Goal: Check status

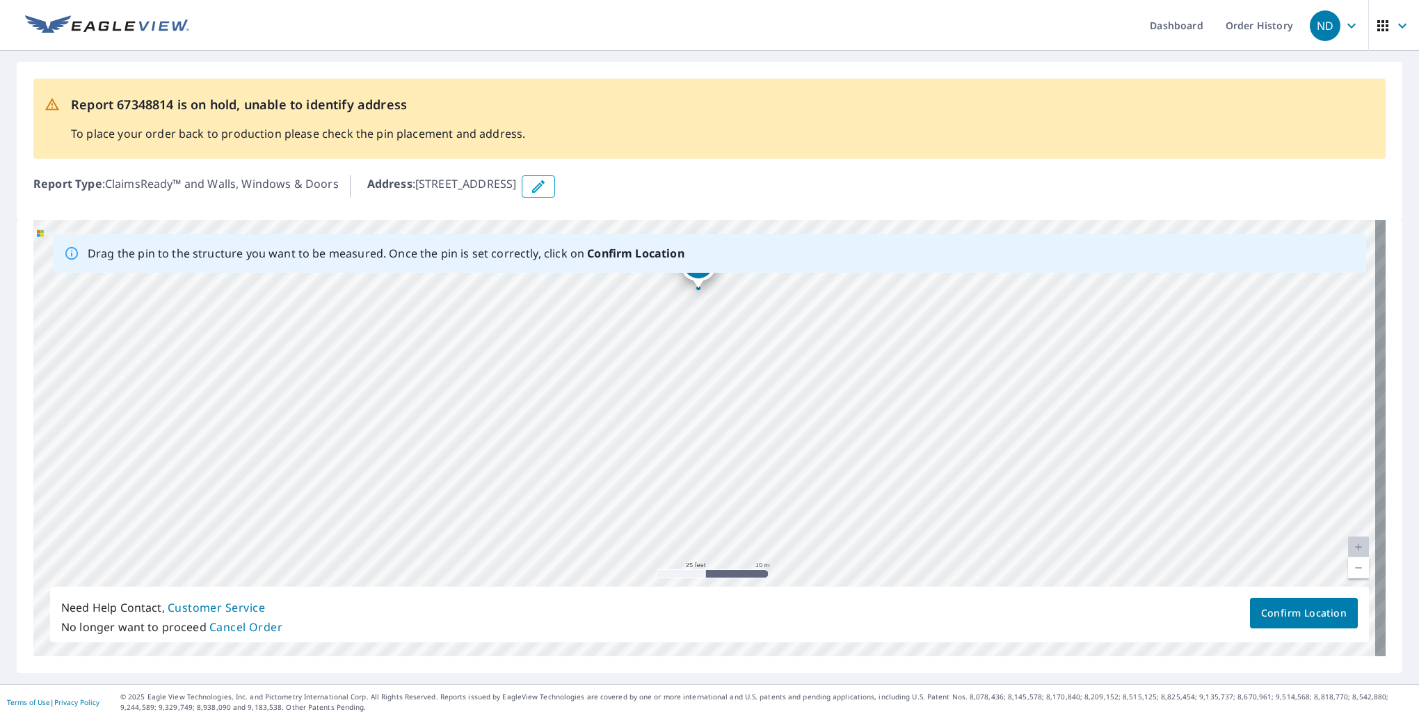
drag, startPoint x: 603, startPoint y: 486, endPoint x: 597, endPoint y: 339, distance: 147.6
click at [597, 339] on div "[STREET_ADDRESS]" at bounding box center [709, 438] width 1352 height 436
drag, startPoint x: 630, startPoint y: 395, endPoint x: 630, endPoint y: 402, distance: 7.0
click at [630, 402] on div "[STREET_ADDRESS]" at bounding box center [709, 438] width 1352 height 436
drag, startPoint x: 685, startPoint y: 326, endPoint x: 666, endPoint y: 397, distance: 74.2
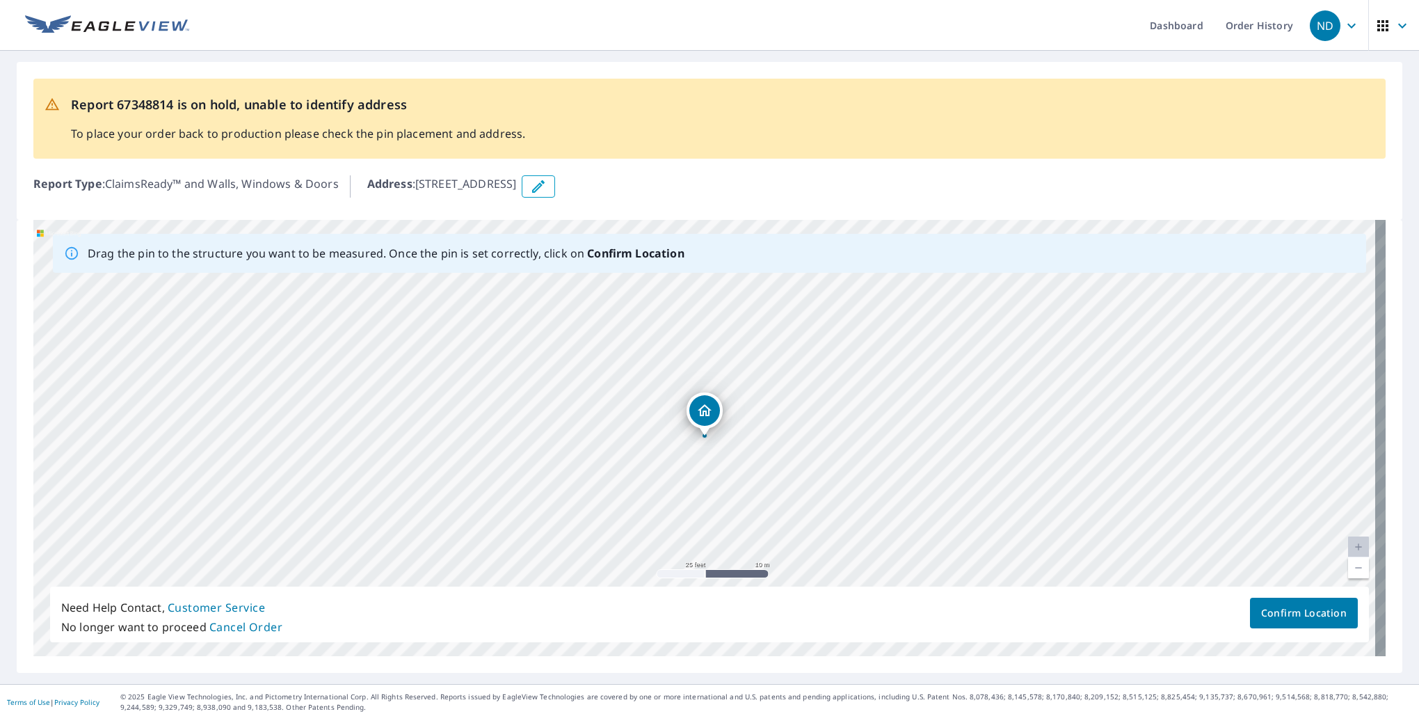
click at [1262, 619] on span "Confirm Location" at bounding box center [1304, 612] width 86 height 17
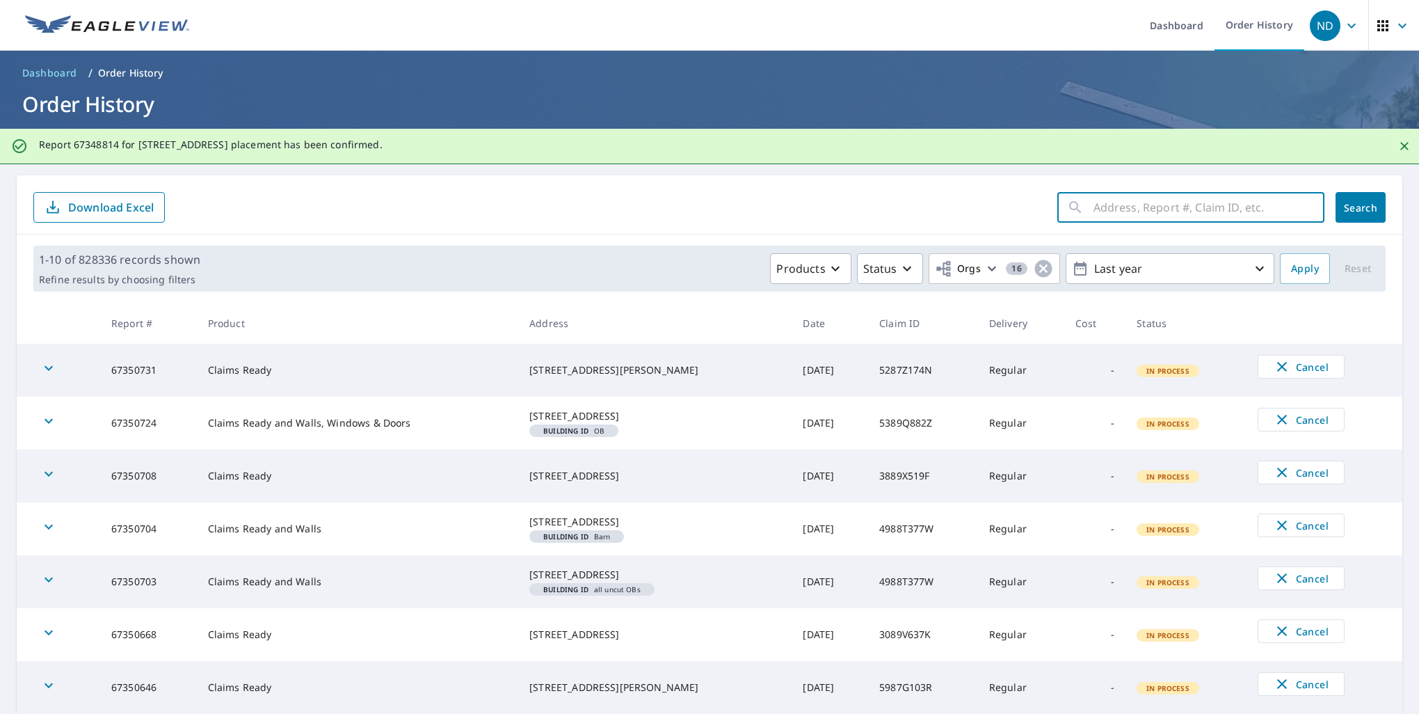
click at [1126, 210] on input "text" at bounding box center [1208, 207] width 231 height 39
paste input "13-89Z7-61P"
type input "13-89Z7-61P"
click button "Search" at bounding box center [1361, 207] width 50 height 31
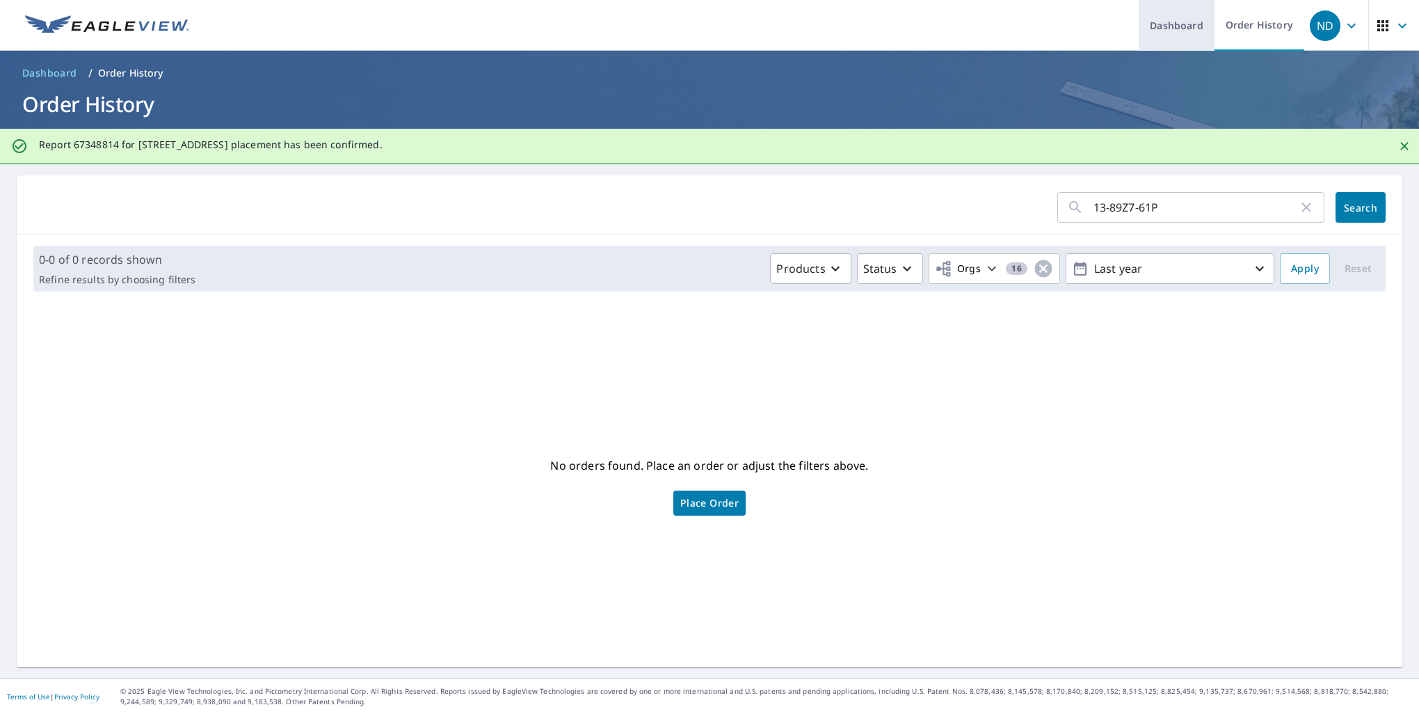
click at [1169, 29] on link "Dashboard" at bounding box center [1177, 25] width 76 height 51
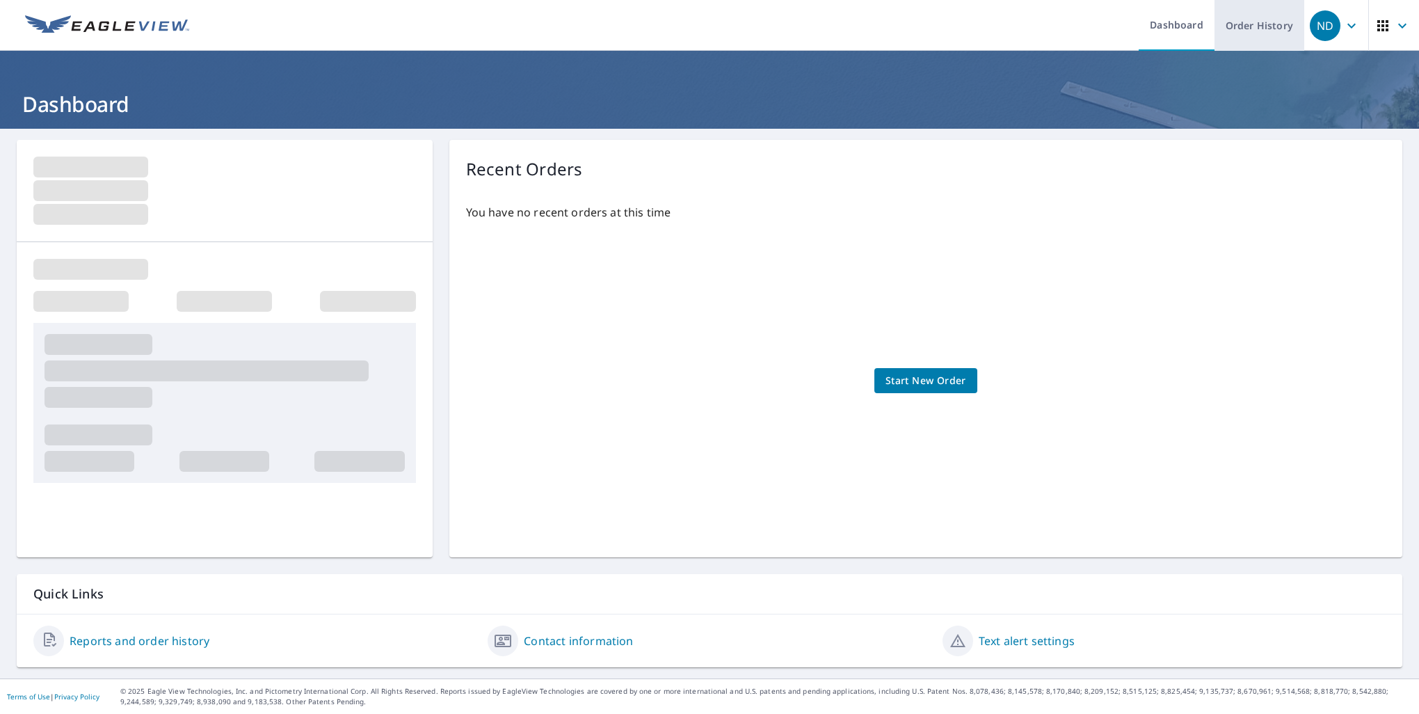
click at [1239, 29] on link "Order History" at bounding box center [1260, 25] width 90 height 51
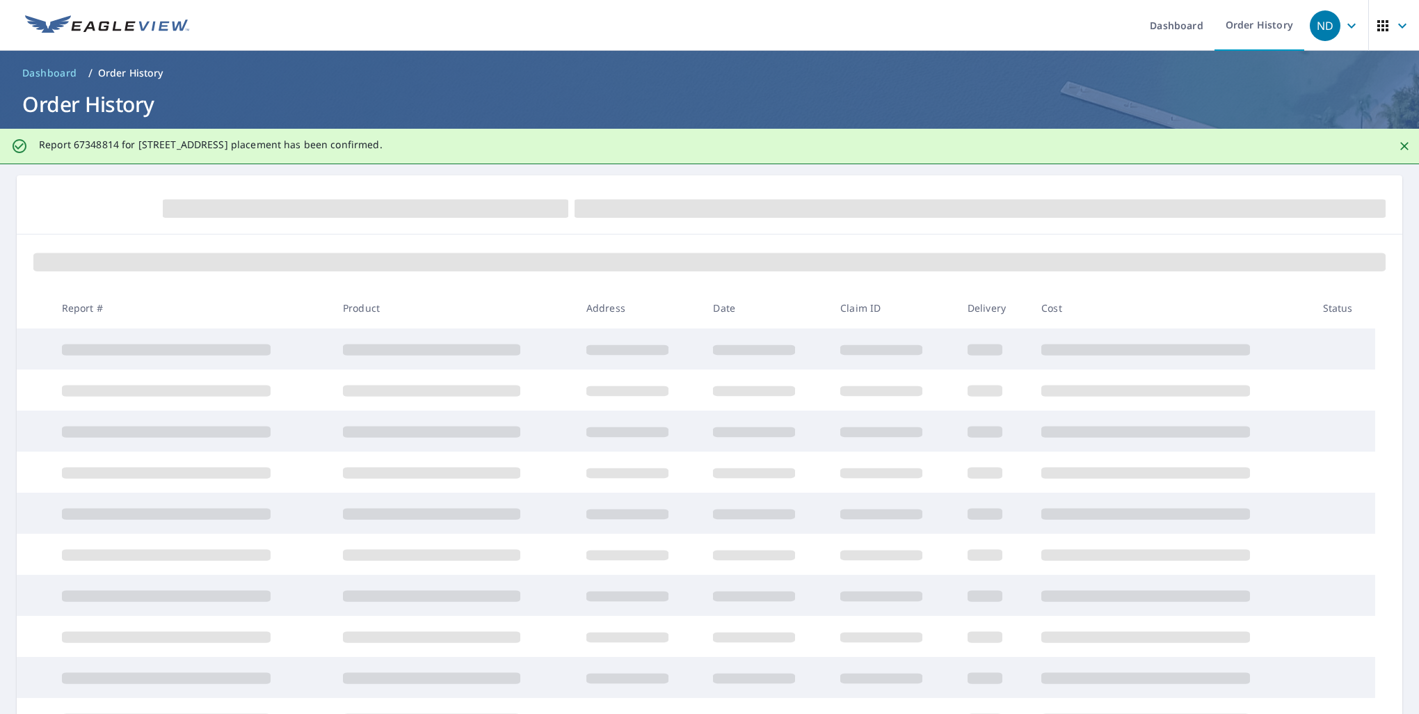
click at [259, 193] on form at bounding box center [709, 207] width 1352 height 31
drag, startPoint x: 72, startPoint y: 146, endPoint x: 116, endPoint y: 141, distance: 44.1
click at [116, 141] on p "Report 67348814 for [STREET_ADDRESS] placement has been confirmed." at bounding box center [211, 144] width 344 height 13
copy p "67348814"
click at [1215, 26] on link "Order History" at bounding box center [1260, 25] width 90 height 51
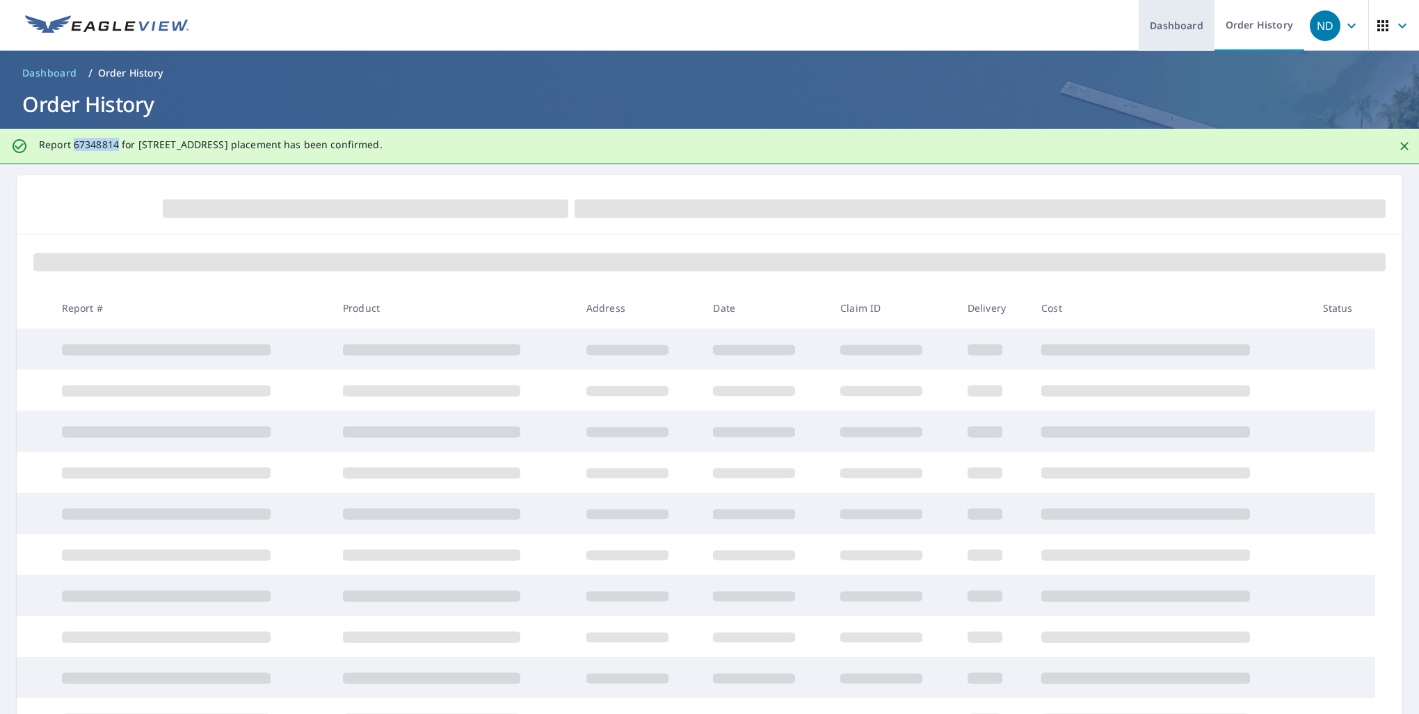
click at [1188, 28] on link "Dashboard" at bounding box center [1177, 25] width 76 height 51
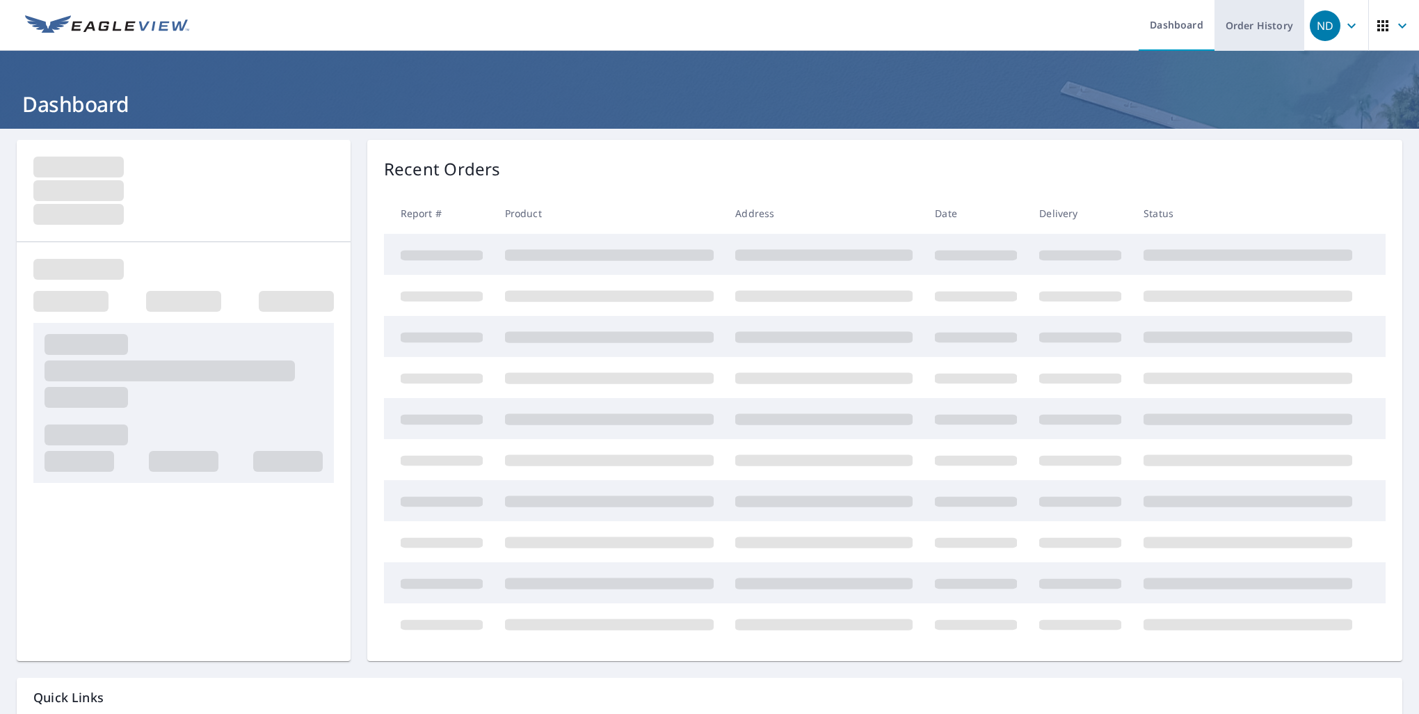
click at [1241, 24] on link "Order History" at bounding box center [1260, 25] width 90 height 51
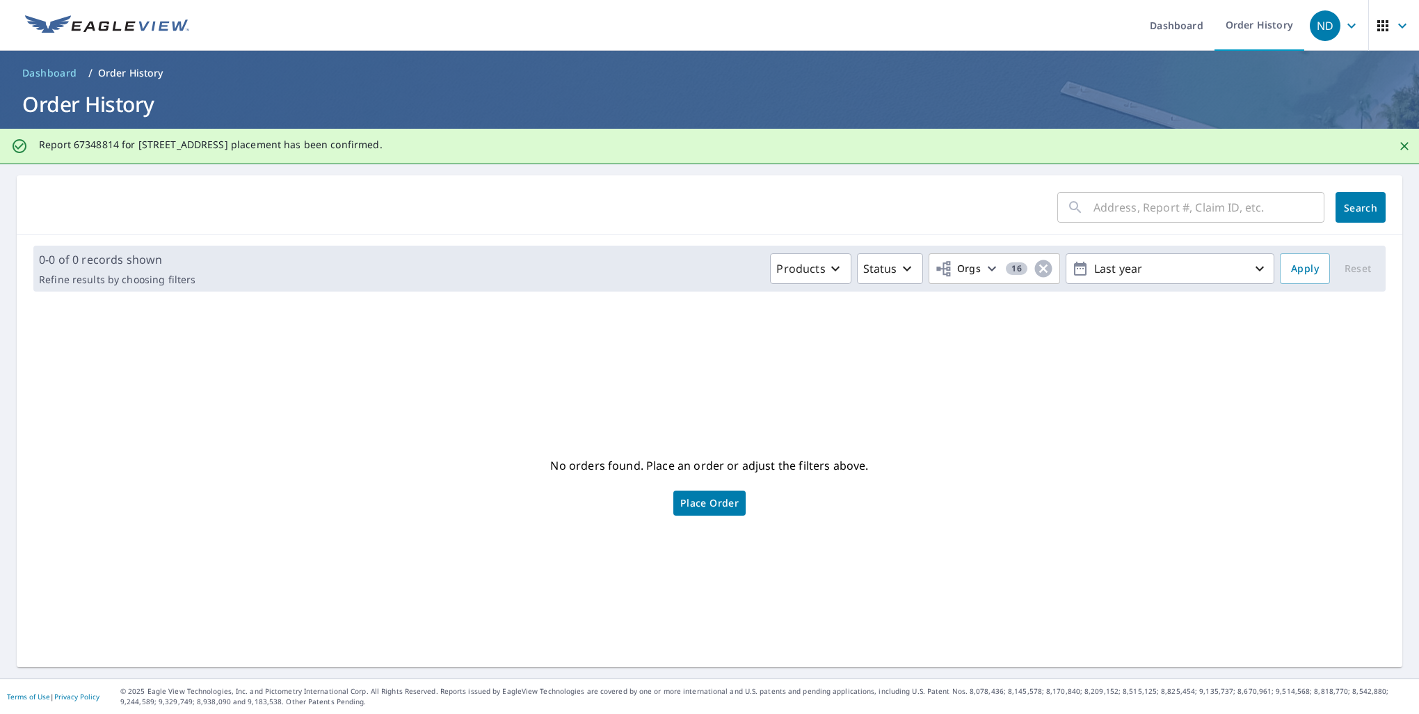
click at [1169, 217] on input "text" at bounding box center [1208, 207] width 231 height 39
paste input "67348814"
type input "67348814"
click at [1347, 202] on span "Search" at bounding box center [1361, 207] width 28 height 13
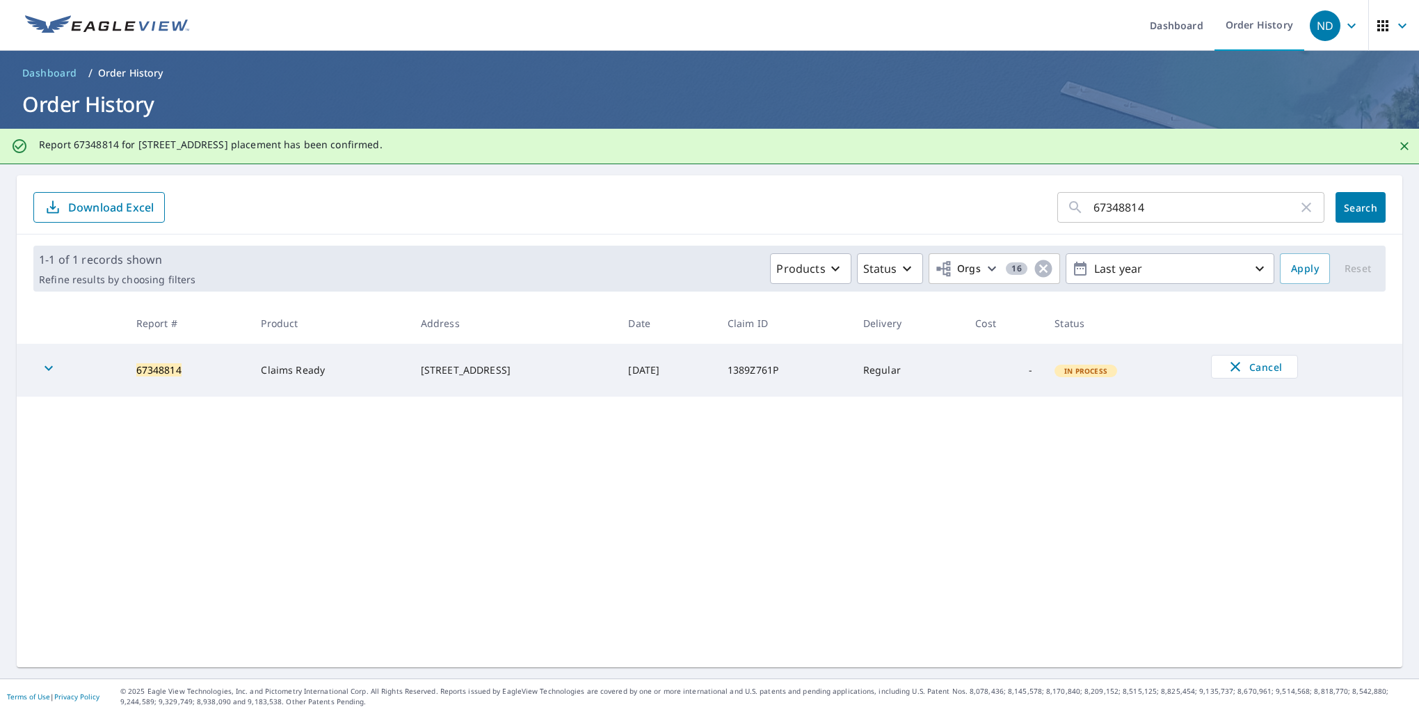
drag, startPoint x: 312, startPoint y: 379, endPoint x: 268, endPoint y: 371, distance: 44.5
click at [311, 378] on td "Claims Ready" at bounding box center [329, 370] width 159 height 53
click at [45, 365] on icon "button" at bounding box center [48, 368] width 17 height 17
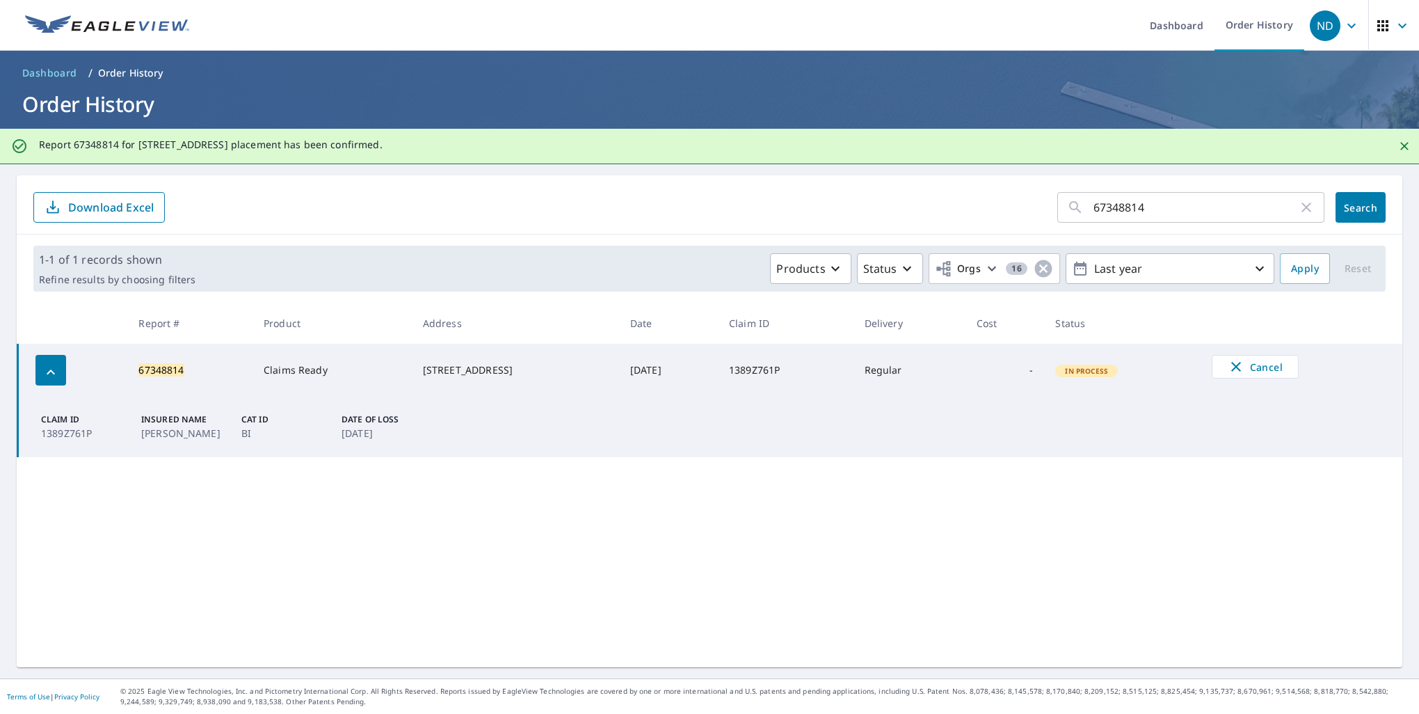
click at [67, 431] on p "1389Z761P" at bounding box center [82, 433] width 83 height 15
drag, startPoint x: 39, startPoint y: 435, endPoint x: 390, endPoint y: 435, distance: 351.3
click at [390, 435] on div "Claim ID 1389Z761P Insured Name SCHAD, JAMES Cat ID BI Date of Loss Aug 16, 2025" at bounding box center [230, 426] width 390 height 27
drag, startPoint x: 390, startPoint y: 435, endPoint x: 488, endPoint y: 450, distance: 98.5
click at [488, 450] on td "Claim ID 1389Z761P Insured Name SCHAD, JAMES Cat ID BI Date of Loss Aug 16, 2025" at bounding box center [710, 426] width 1385 height 61
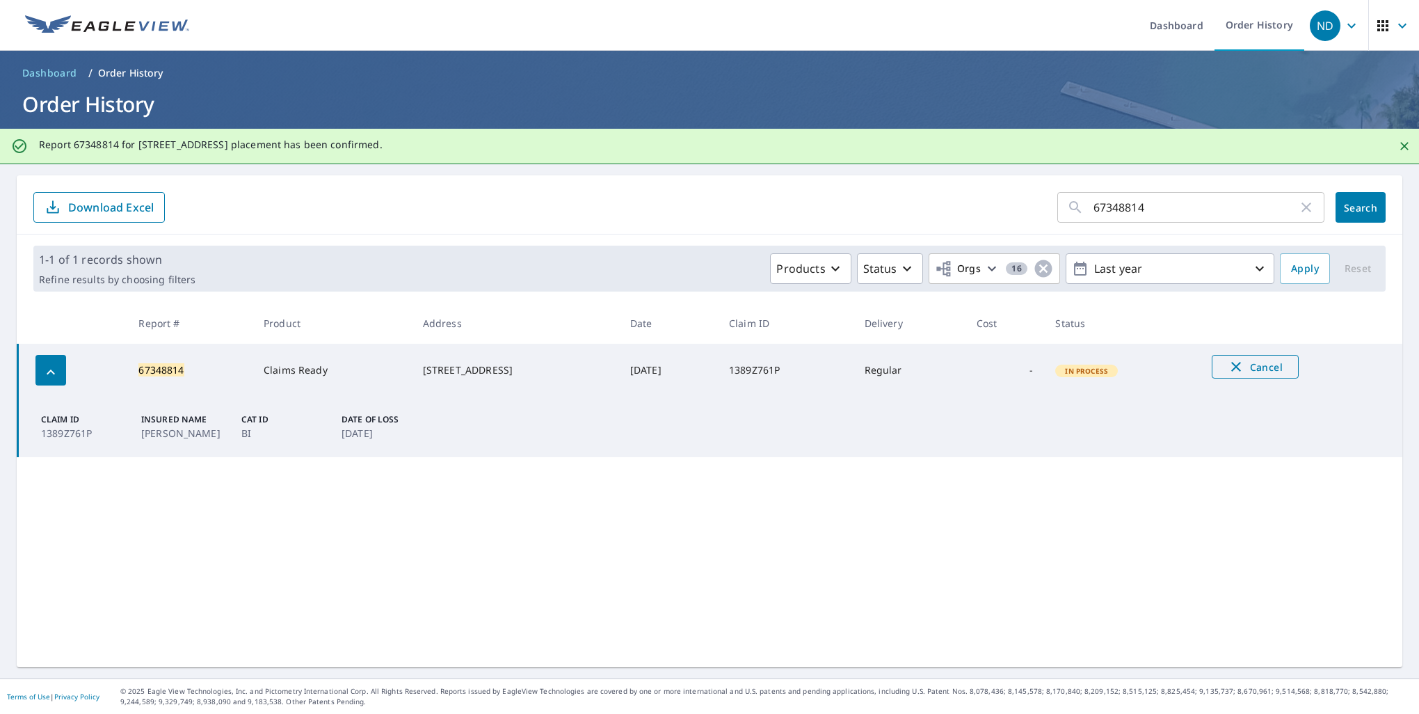
click at [1238, 356] on button "Cancel" at bounding box center [1255, 367] width 87 height 24
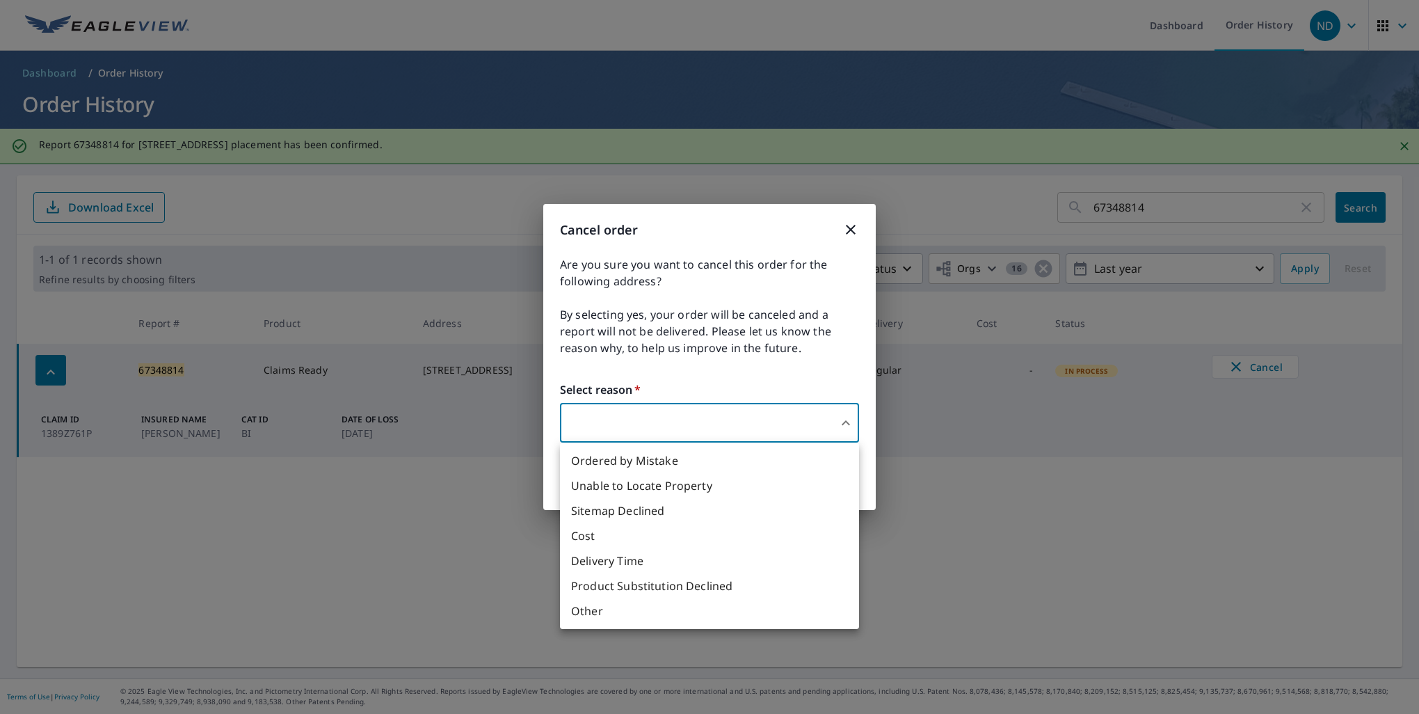
click at [806, 413] on body "ND ND Dashboard Order History ND Dashboard / Order History Order History Report…" at bounding box center [709, 357] width 1419 height 714
click at [807, 413] on div at bounding box center [709, 357] width 1419 height 714
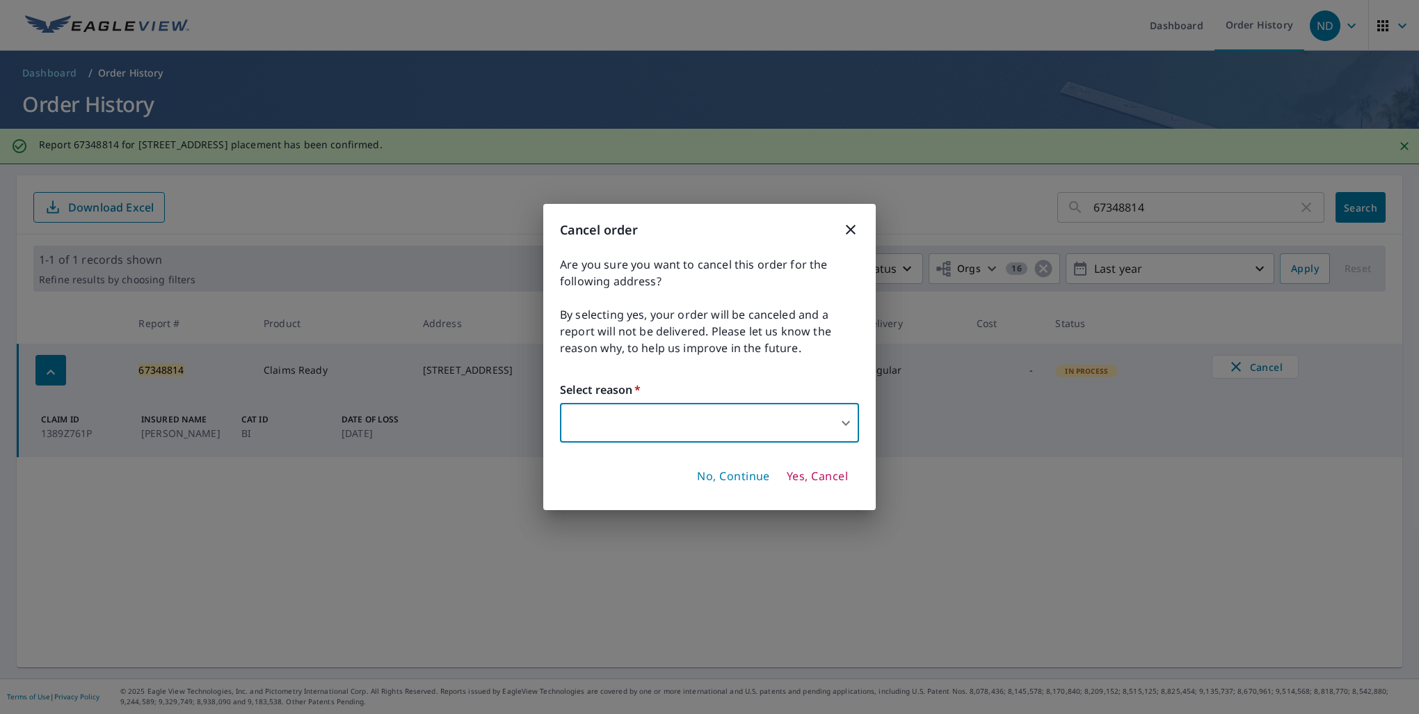
click at [805, 427] on body "ND ND Dashboard Order History ND Dashboard / Order History Order History Report…" at bounding box center [709, 357] width 1419 height 714
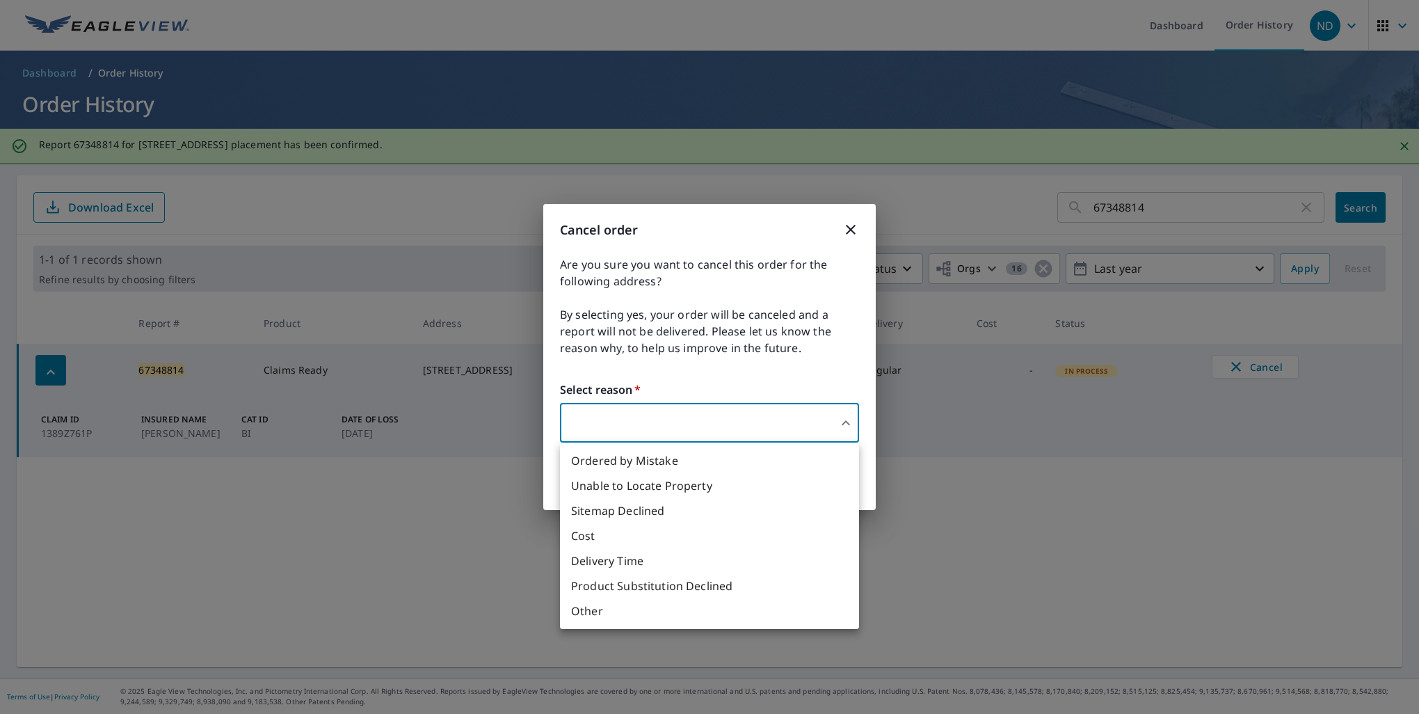
click at [799, 423] on div at bounding box center [709, 357] width 1419 height 714
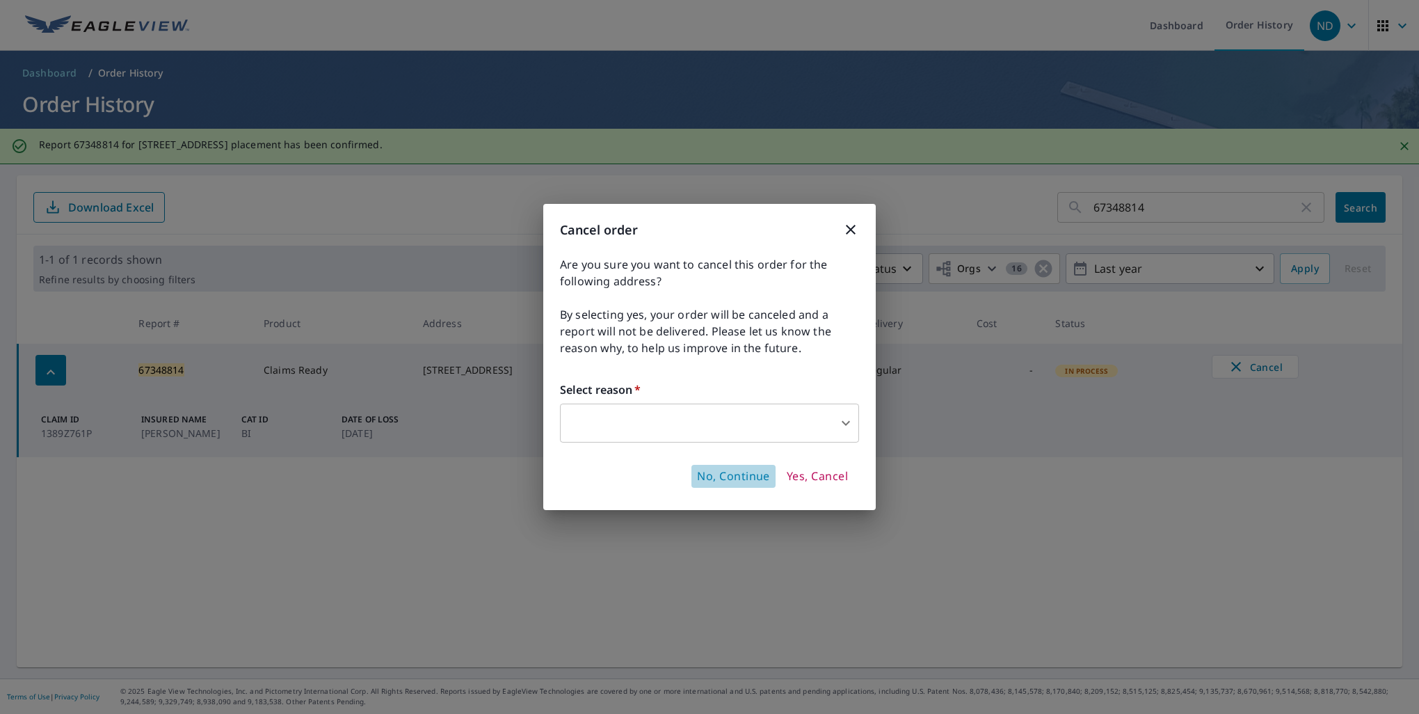
click at [721, 481] on span "No, Continue" at bounding box center [733, 476] width 73 height 15
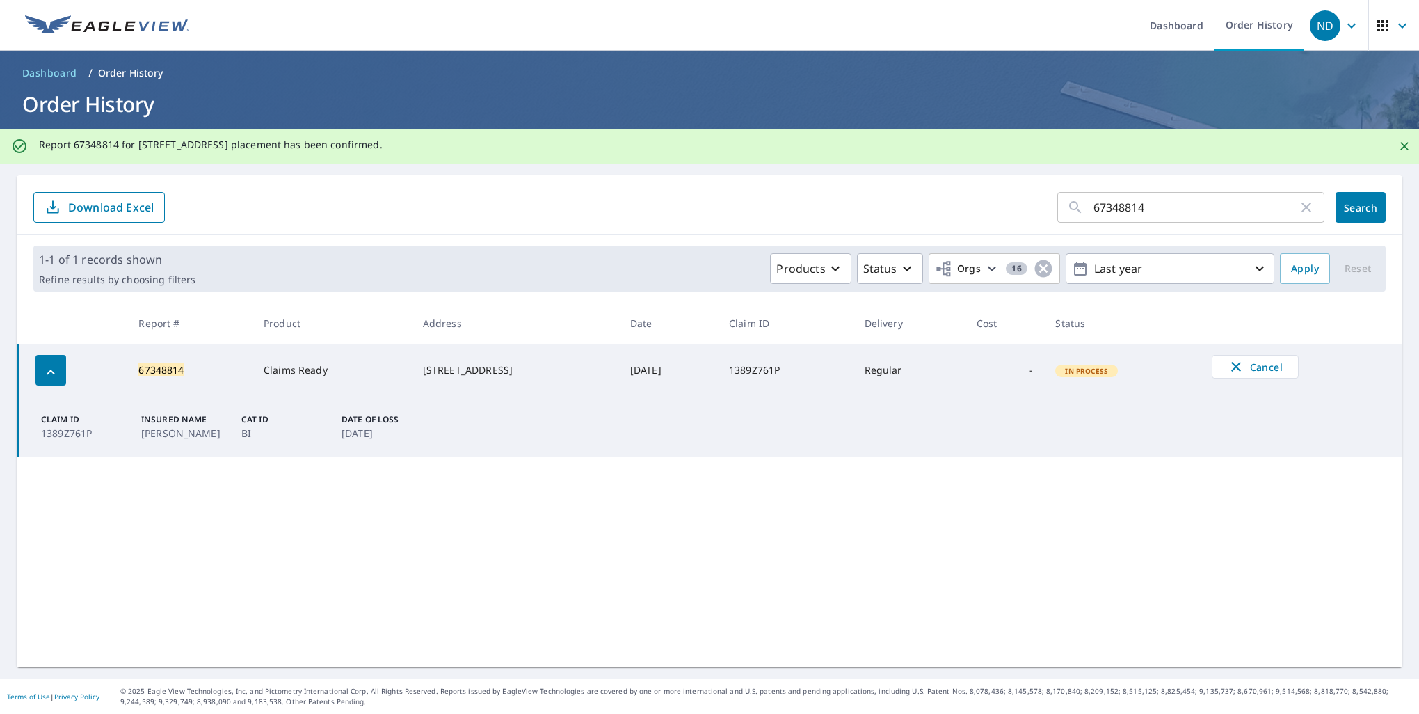
click at [186, 399] on td "Claim ID 1389Z761P Insured Name SCHAD, JAMES Cat ID BI Date of Loss Aug 16, 2025" at bounding box center [710, 426] width 1385 height 61
drag, startPoint x: 815, startPoint y: 472, endPoint x: 795, endPoint y: 446, distance: 32.3
click at [815, 470] on div "67348814 ​ Search Download Excel 1-1 of 1 records shown Refine results by choos…" at bounding box center [710, 421] width 1386 height 492
click at [1237, 369] on icon "button" at bounding box center [1236, 366] width 17 height 17
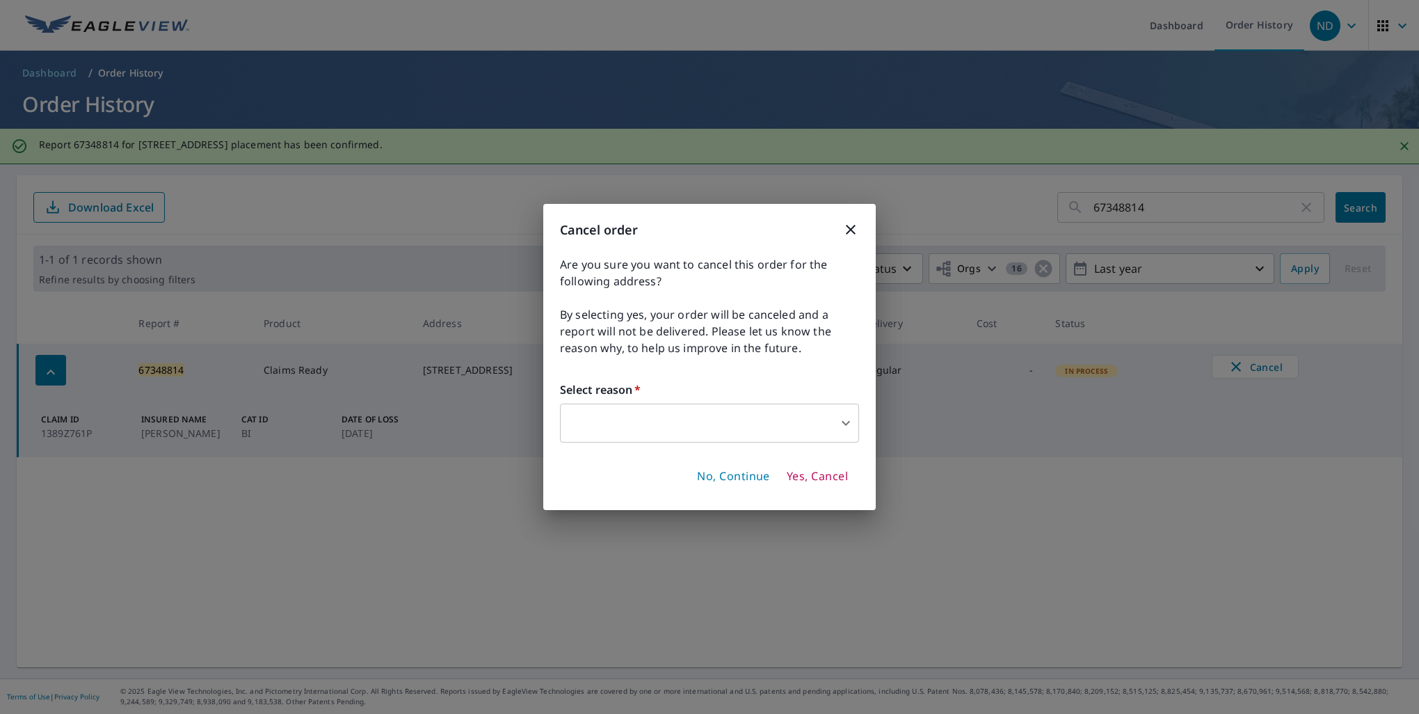
click at [812, 477] on span "Yes, Cancel" at bounding box center [817, 476] width 61 height 15
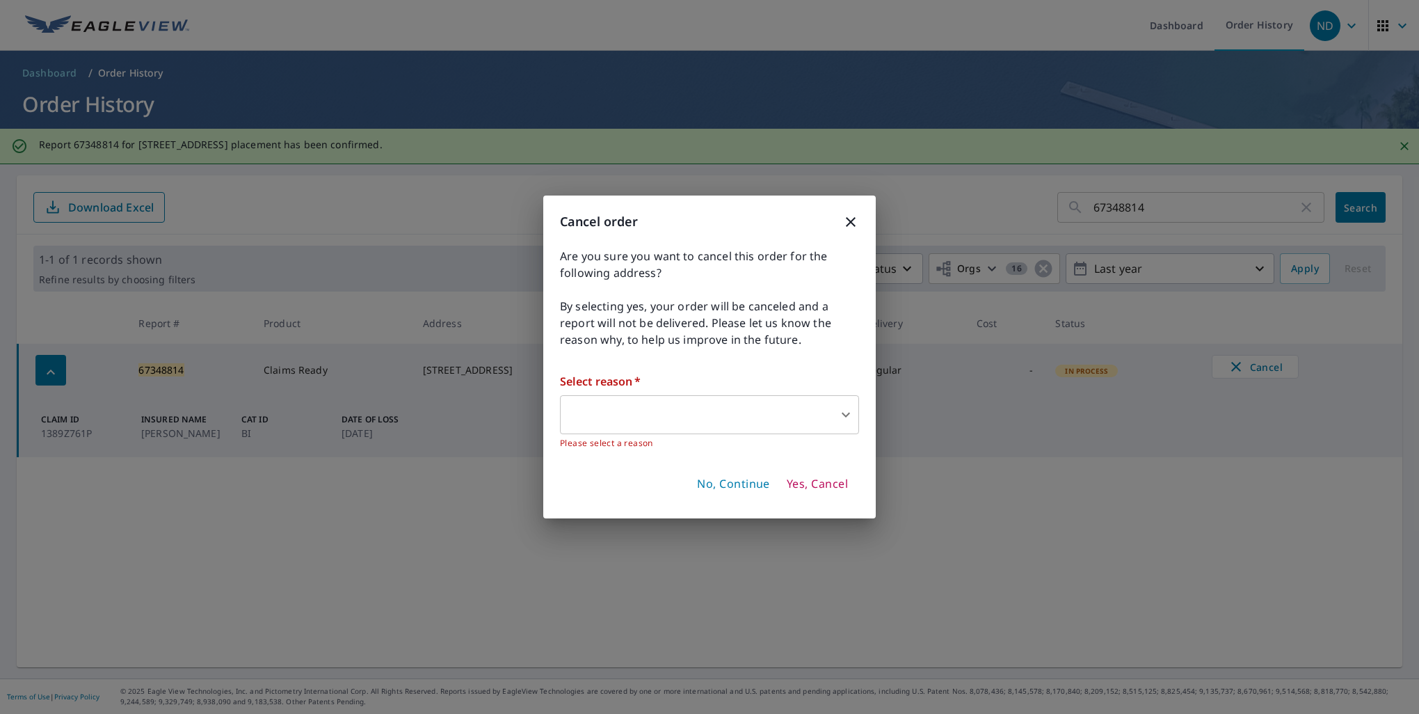
click at [725, 425] on body "ND ND Dashboard Order History ND Dashboard / Order History Order History Report…" at bounding box center [709, 357] width 1419 height 714
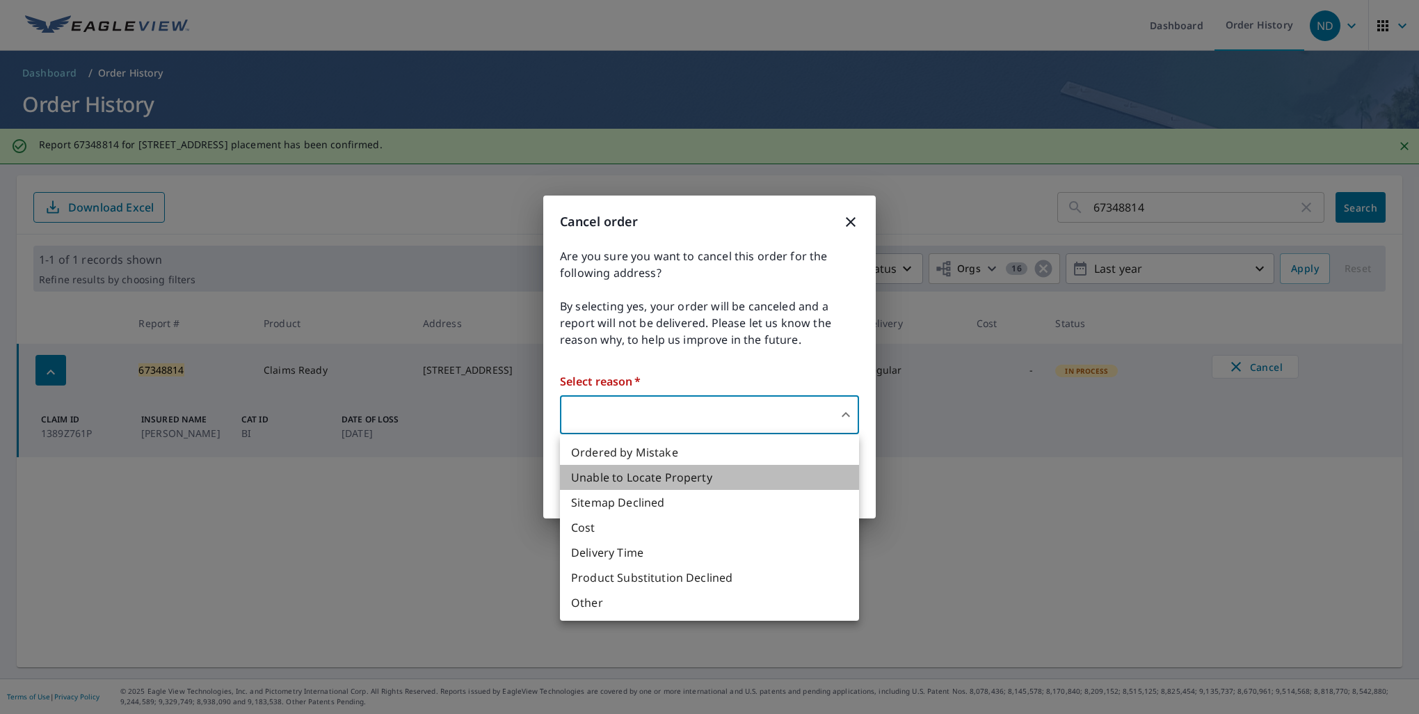
click at [696, 478] on li "Unable to Locate Property" at bounding box center [709, 477] width 299 height 25
type input "31"
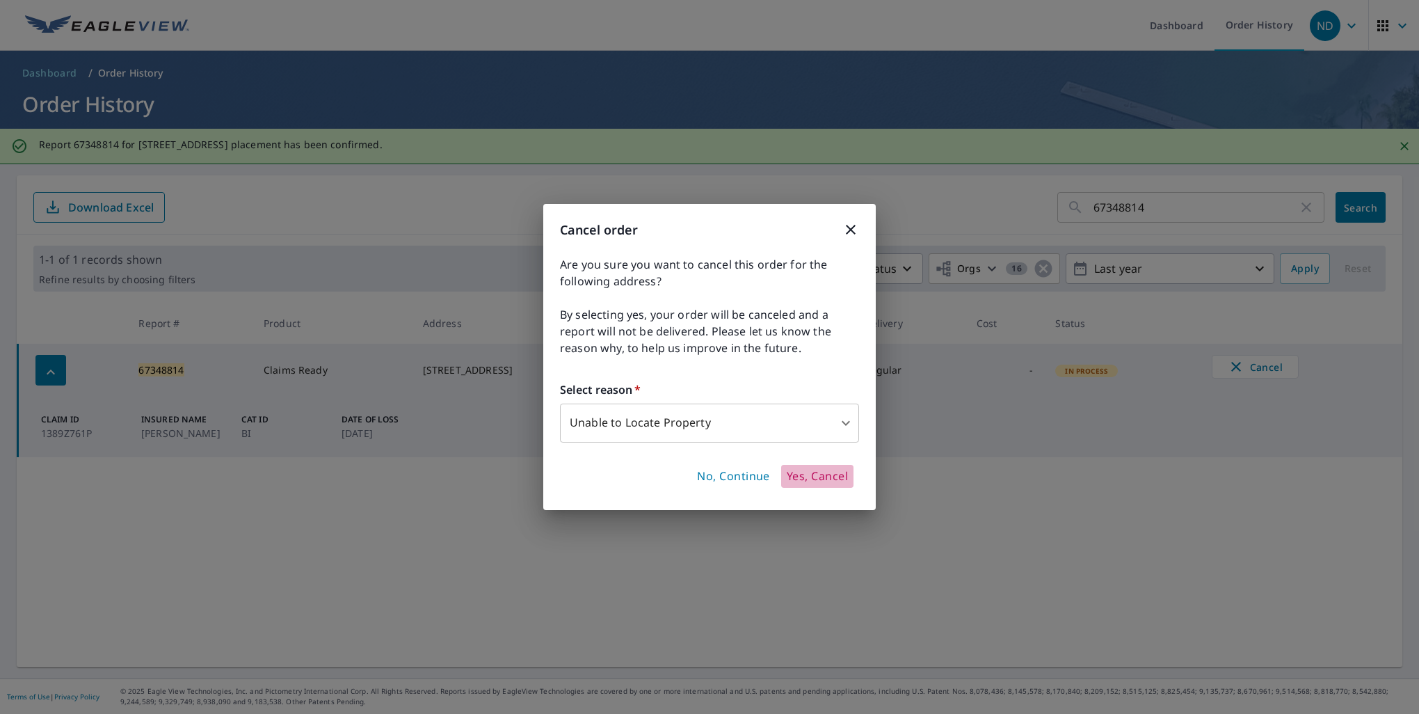
click at [787, 473] on span "Yes, Cancel" at bounding box center [817, 476] width 61 height 15
